Goal: Check status: Check status

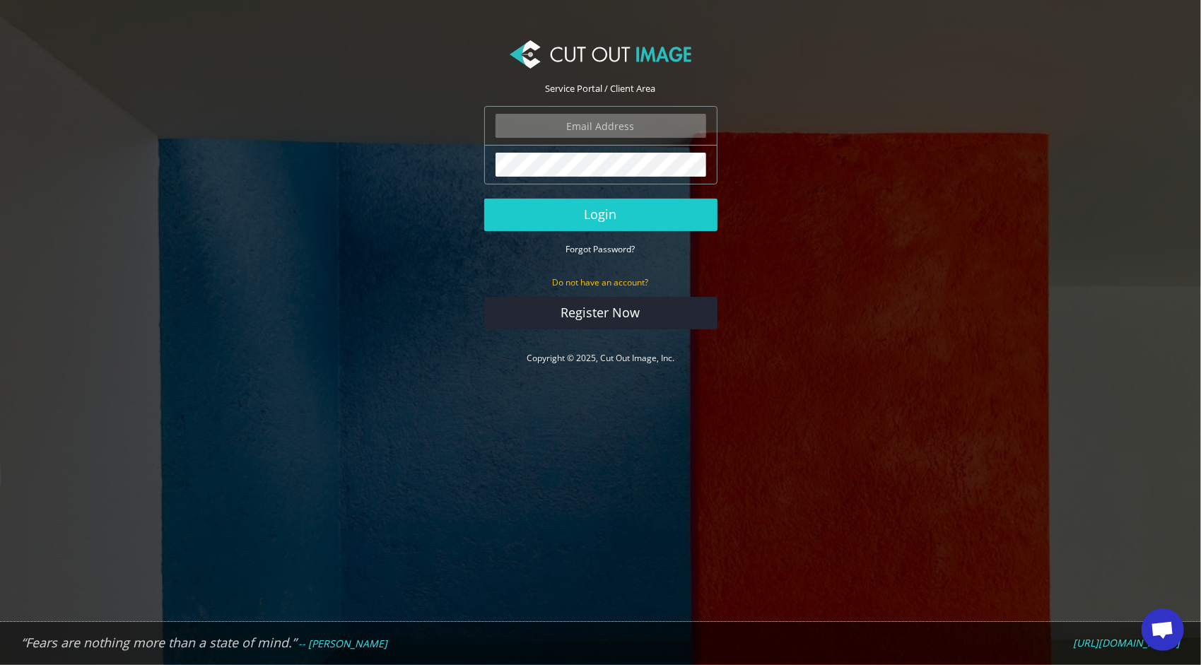
click at [604, 116] on input "email" at bounding box center [601, 126] width 211 height 24
type input "f.drachenfels@drachenfels-design.de"
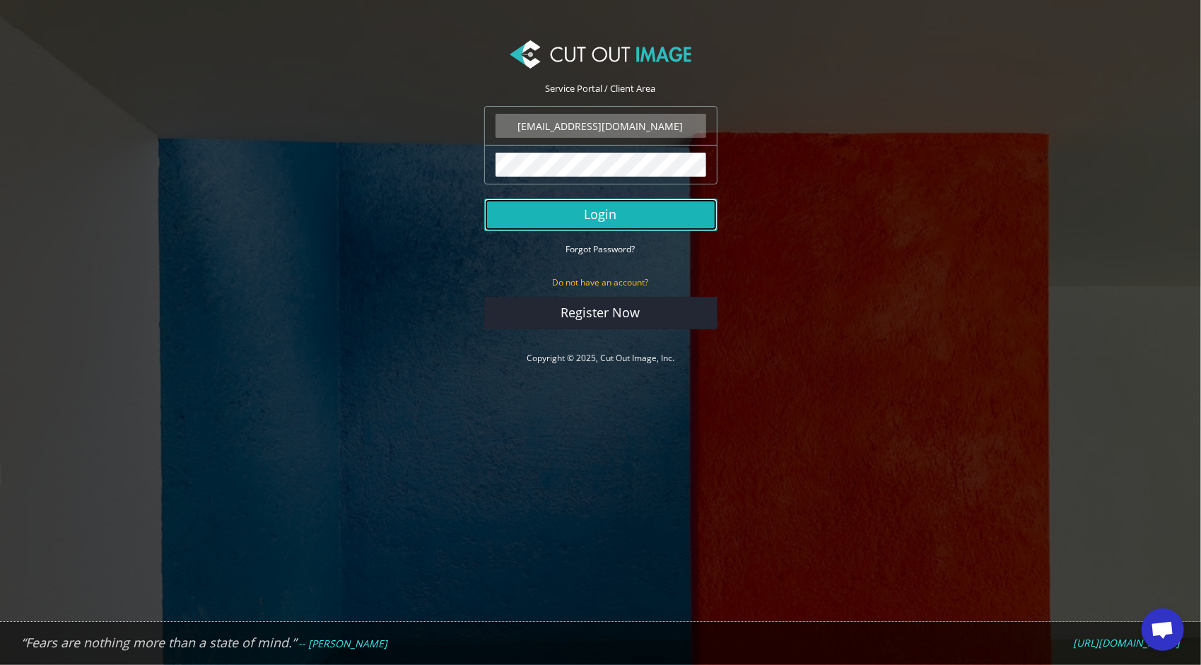
click at [618, 218] on button "Login" at bounding box center [600, 215] width 233 height 33
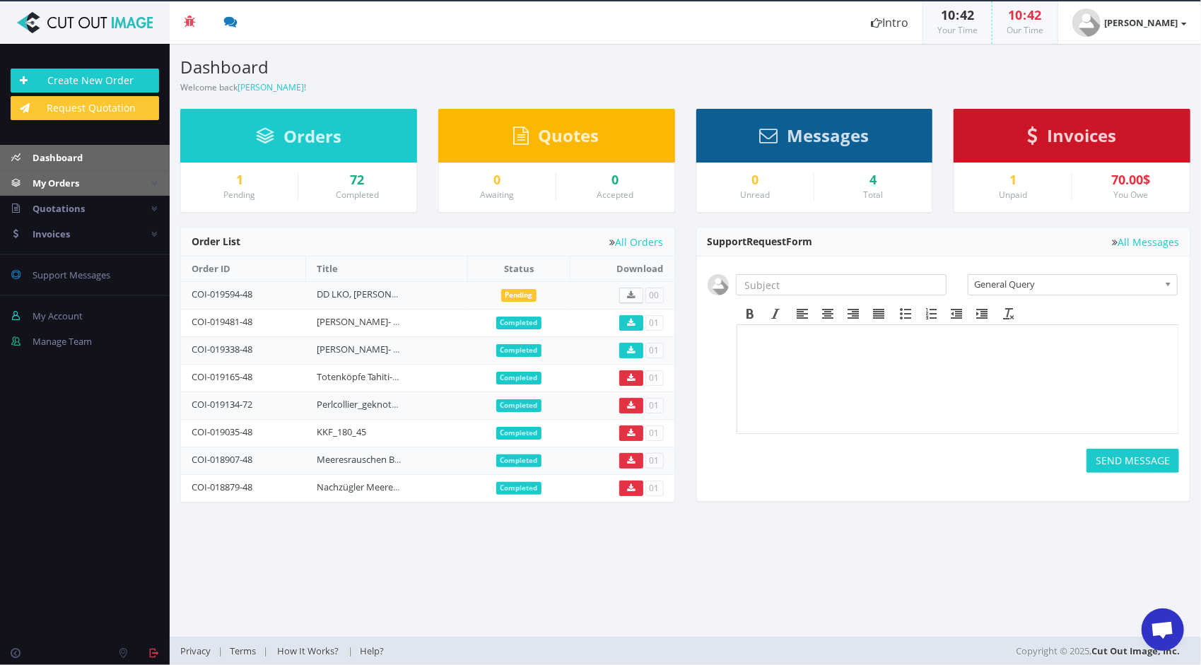
click at [86, 184] on link "My Orders" at bounding box center [85, 182] width 170 height 25
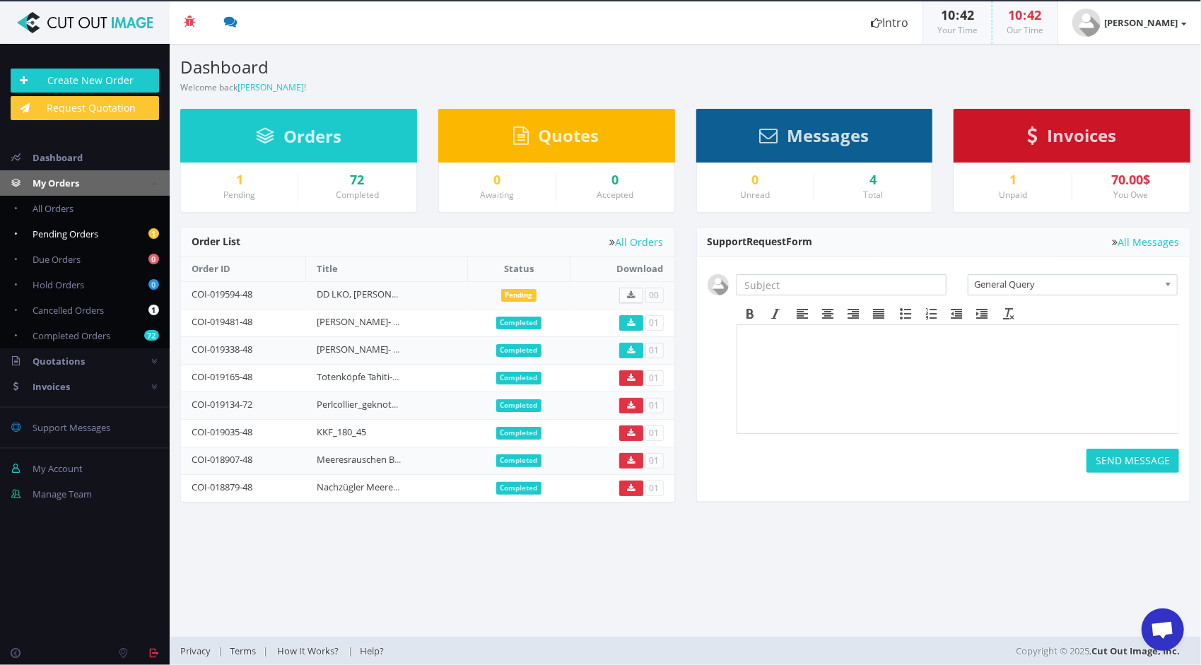
click at [76, 231] on span "Pending Orders" at bounding box center [66, 234] width 66 height 13
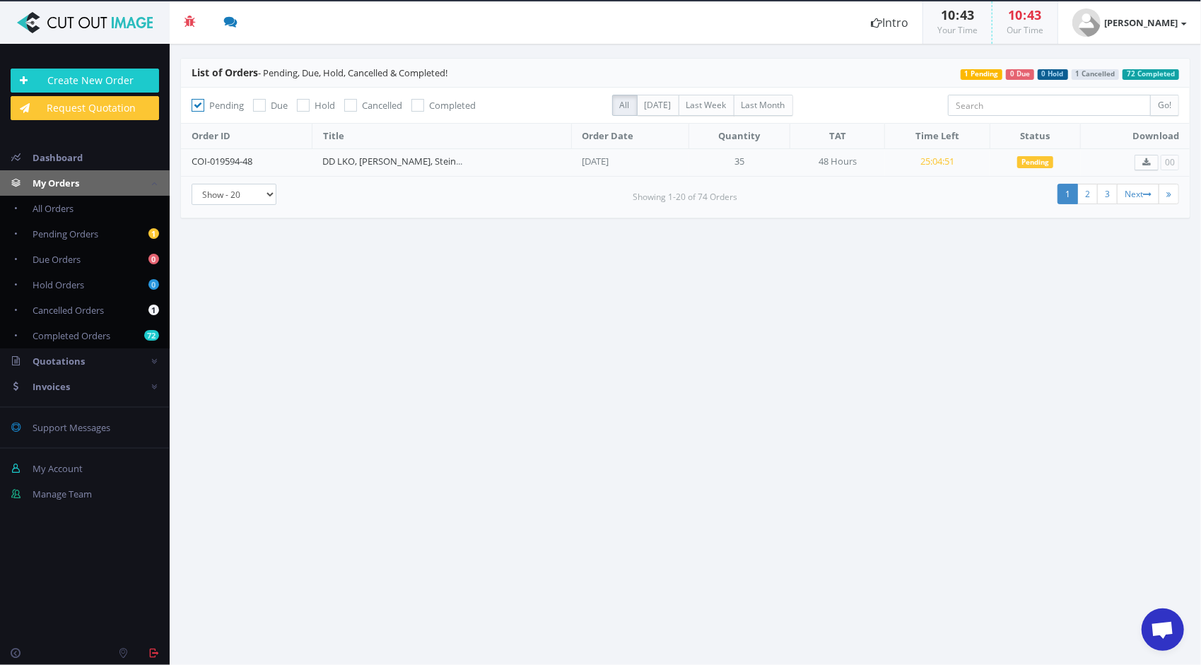
click at [860, 286] on section "List of Orders - Pending, Due, Hold, Cancelled & Completed! 72 Completed 1 Canc…" at bounding box center [686, 355] width 1032 height 622
